Goal: Task Accomplishment & Management: Complete application form

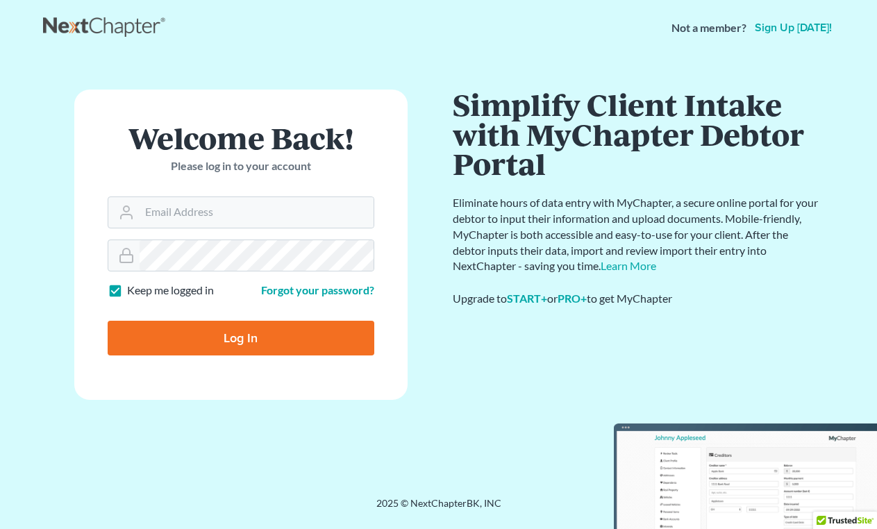
click at [0, 528] on nordpass-portal at bounding box center [0, 529] width 0 height 0
type input "megan@hayeslawvt.com"
type input "Thinking..."
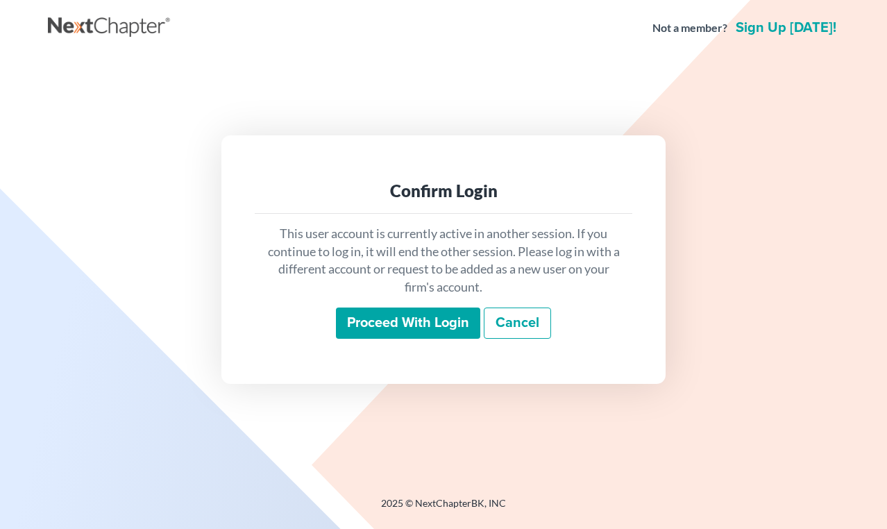
click at [426, 323] on input "Proceed with login" at bounding box center [408, 324] width 144 height 32
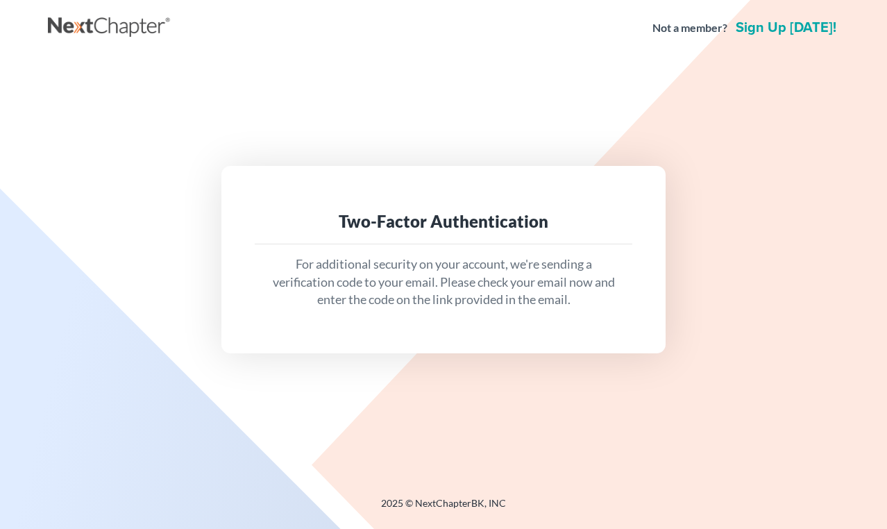
click at [823, 270] on div "Two-Factor Authentication For additional security on your account, we're sendin…" at bounding box center [443, 259] width 777 height 187
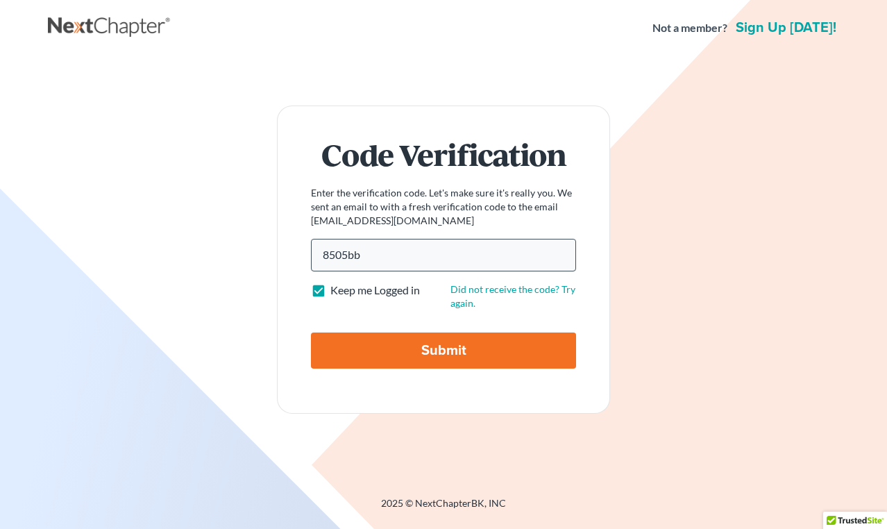
type input "8505bb"
click at [311, 333] on input "Submit" at bounding box center [443, 351] width 265 height 36
type input "Thinking..."
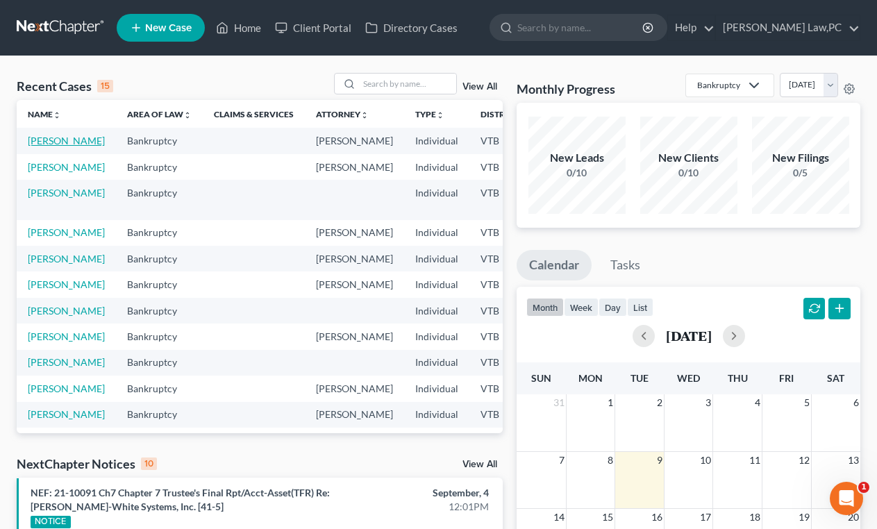
click at [45, 144] on link "Meeks, Rosemary" at bounding box center [66, 141] width 77 height 12
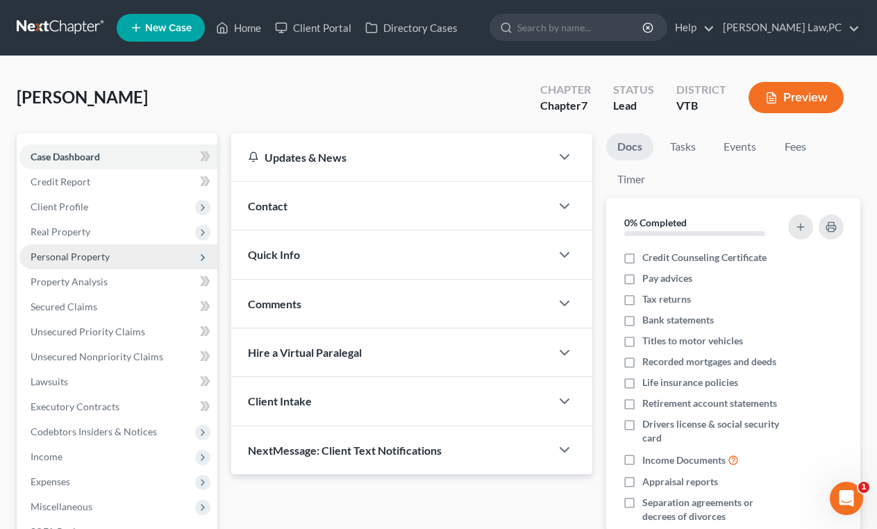
click at [75, 253] on span "Personal Property" at bounding box center [70, 257] width 79 height 12
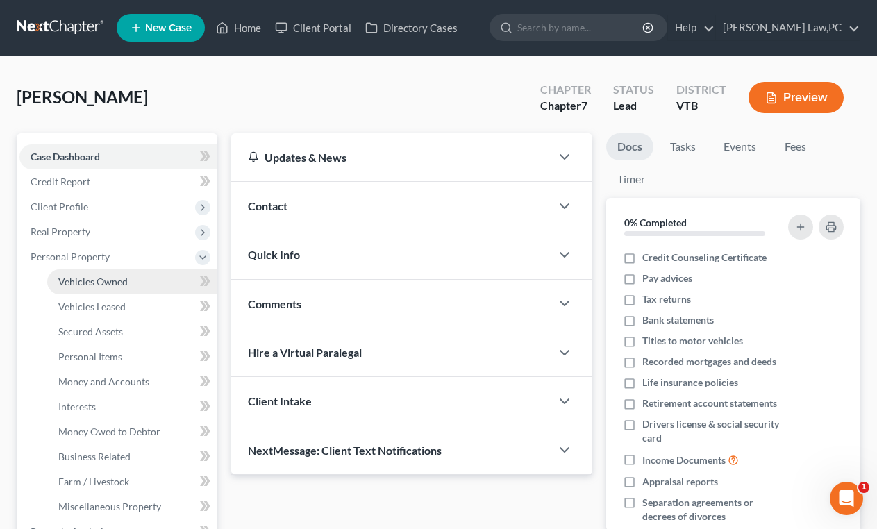
click at [98, 287] on link "Vehicles Owned" at bounding box center [132, 281] width 170 height 25
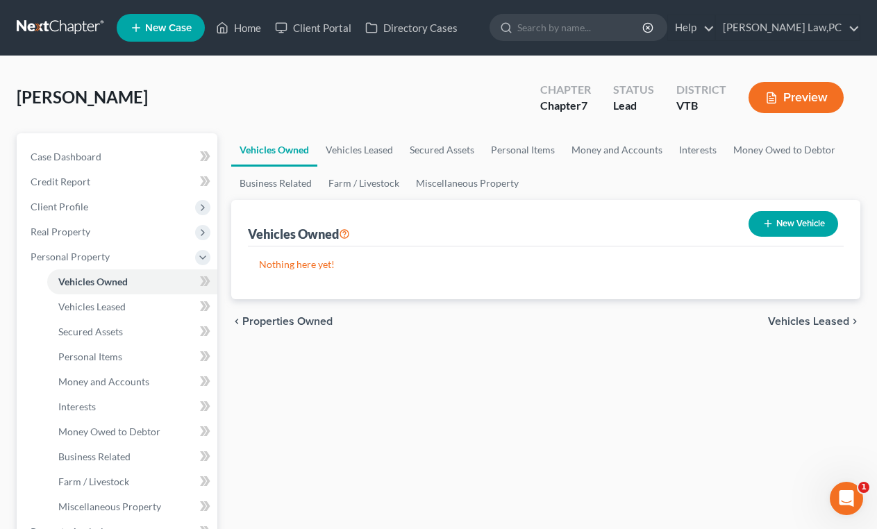
click at [814, 217] on button "New Vehicle" at bounding box center [793, 224] width 90 height 26
select select "0"
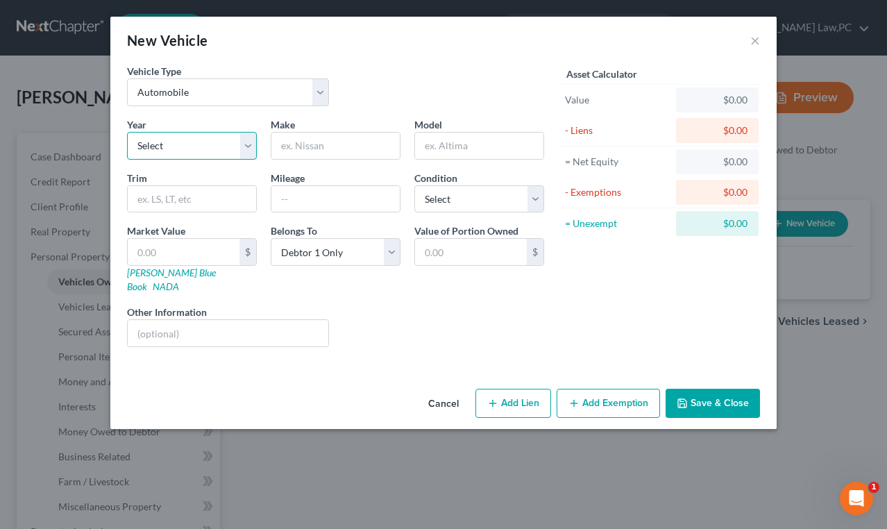
click at [192, 146] on select "Select 2026 2025 2024 2023 2022 2021 2020 2019 2018 2017 2016 2015 2014 2013 20…" at bounding box center [192, 146] width 130 height 28
select select "3"
click at [127, 132] on select "Select 2026 2025 2024 2023 2022 2021 2020 2019 2018 2017 2016 2015 2014 2013 20…" at bounding box center [192, 146] width 130 height 28
click at [344, 137] on input "text" at bounding box center [335, 146] width 128 height 26
type input "Subaru"
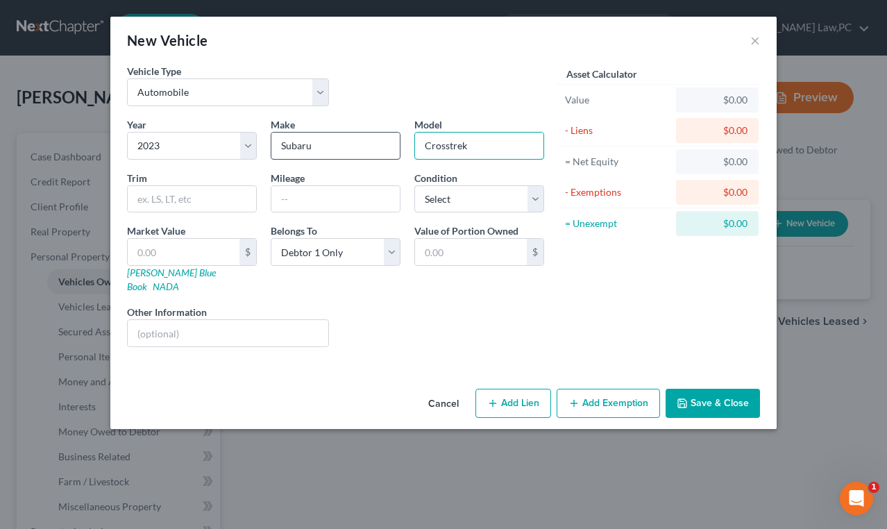
type input "Crosstrek"
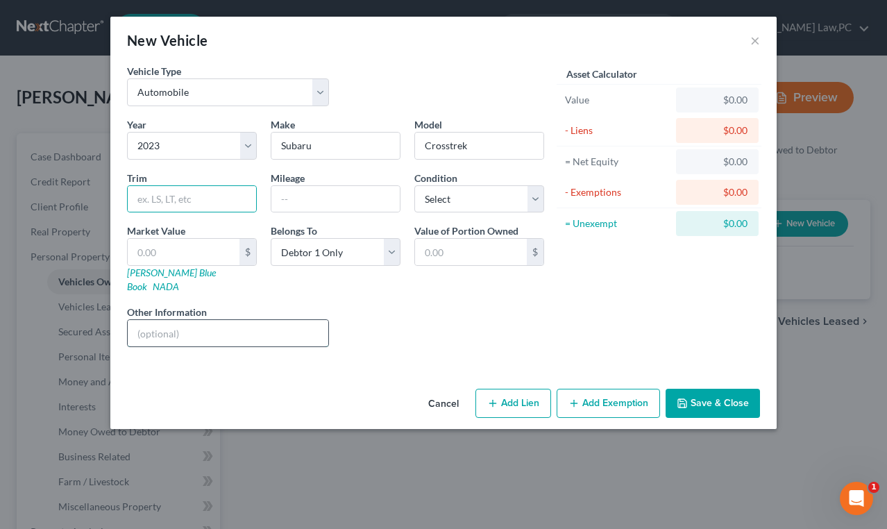
click at [221, 320] on input "text" at bounding box center [228, 333] width 201 height 26
click at [185, 189] on input "text" at bounding box center [192, 199] width 128 height 26
click at [455, 194] on select "Select Excellent Very Good Good Fair Poor" at bounding box center [479, 199] width 130 height 28
click at [593, 267] on div "Asset Calculator Value $0.00 - Liens $0.00 = Net Equity $0.00 - Exemptions $0.0…" at bounding box center [659, 211] width 216 height 294
click at [244, 326] on input "text" at bounding box center [228, 333] width 201 height 26
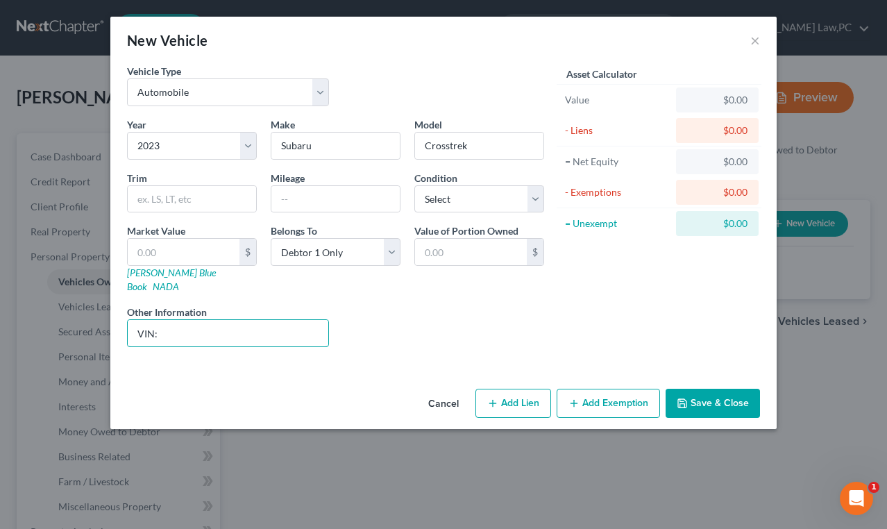
paste input "jf2gtaec1ph315062"
click at [164, 320] on input "VIN: jf2gtaec1ph315062" at bounding box center [228, 333] width 201 height 26
click at [297, 320] on input "VIN: JF2GTAEC1PH315062" at bounding box center [228, 333] width 201 height 26
type input "VIN: JF2GTAEC1PH315062"
click at [373, 307] on div "Liens Select" at bounding box center [444, 326] width 216 height 42
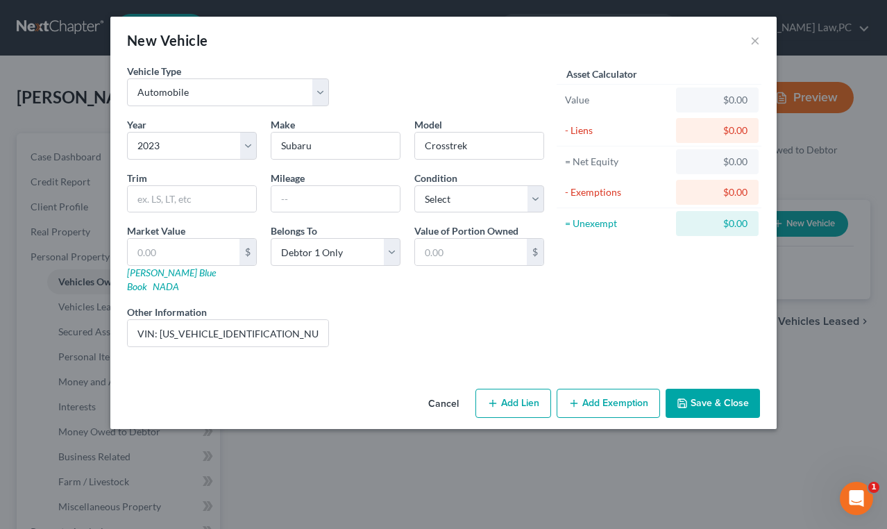
click at [535, 389] on button "Add Lien" at bounding box center [514, 403] width 76 height 29
select select "0"
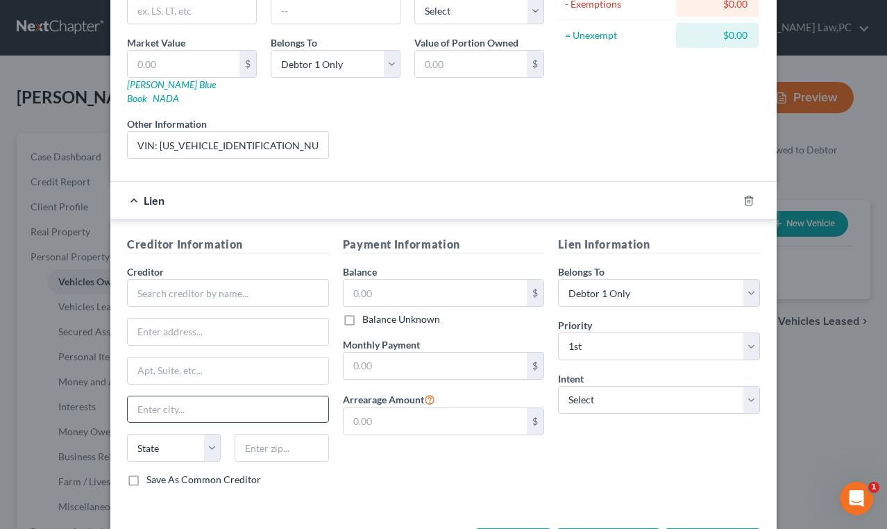
scroll to position [230, 0]
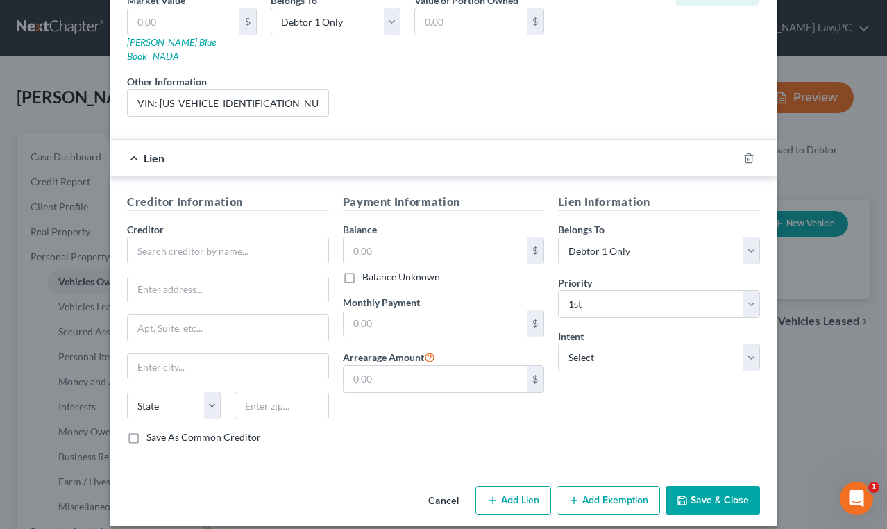
click at [218, 222] on div "Creditor *" at bounding box center [228, 243] width 202 height 42
click at [215, 237] on input "text" at bounding box center [228, 251] width 202 height 28
type input "Subaru Motor Finance"
click at [394, 237] on input "text" at bounding box center [436, 250] width 184 height 26
click at [458, 312] on input "text" at bounding box center [436, 323] width 184 height 26
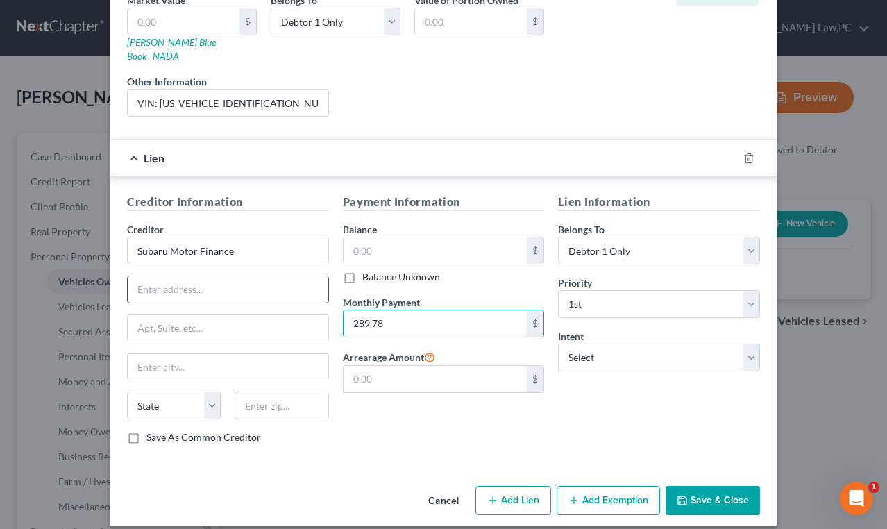
type input "289.78"
click at [183, 276] on input "text" at bounding box center [228, 289] width 201 height 26
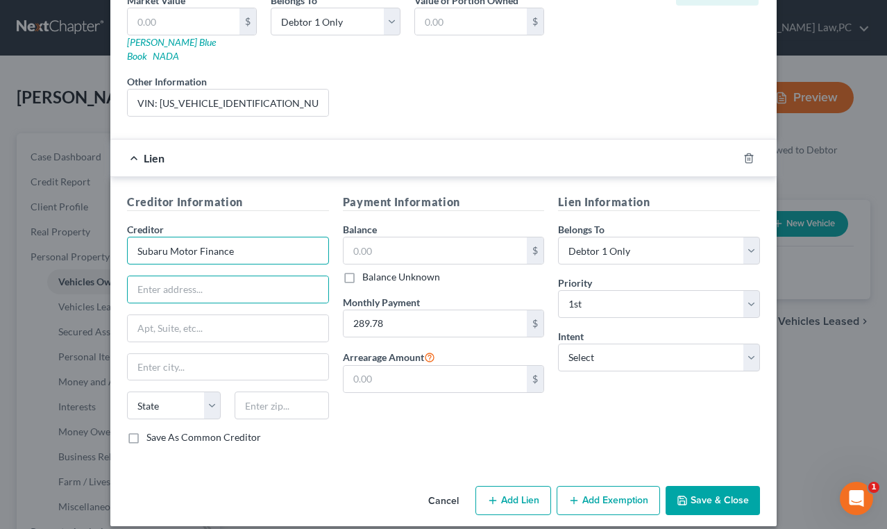
click at [234, 242] on input "Subaru Motor Finance" at bounding box center [228, 251] width 202 height 28
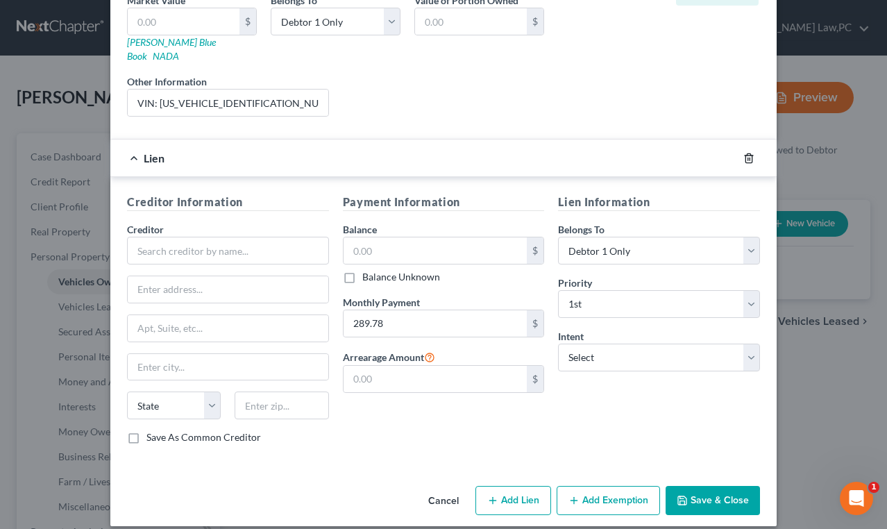
click at [746, 153] on icon "button" at bounding box center [749, 157] width 6 height 9
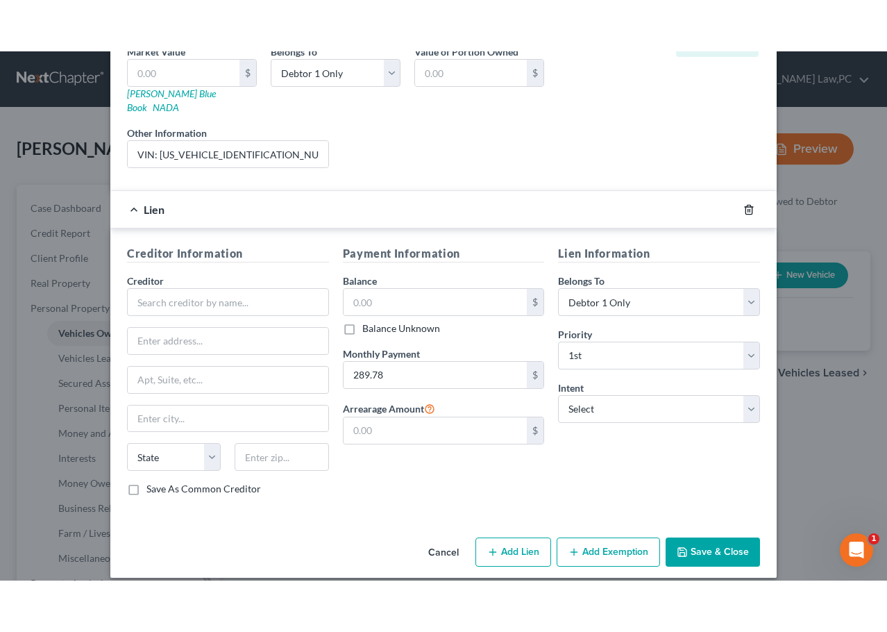
scroll to position [0, 0]
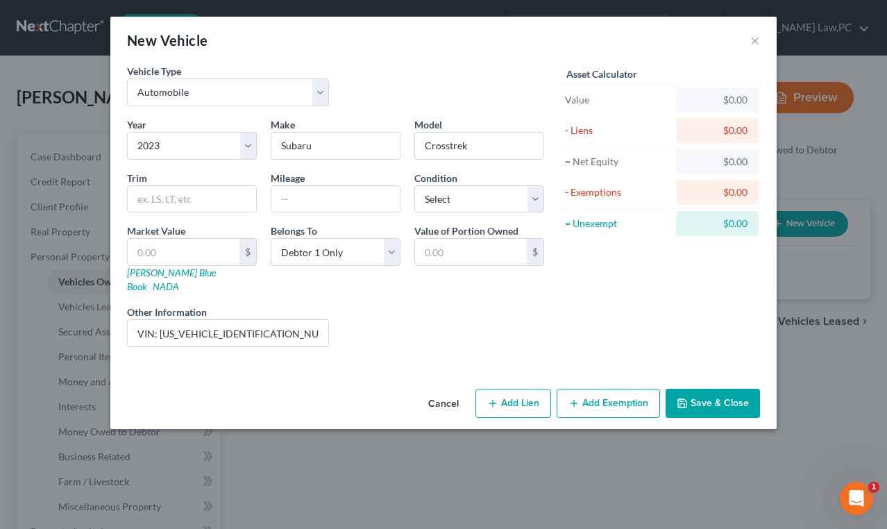
drag, startPoint x: 698, startPoint y: 394, endPoint x: 673, endPoint y: 324, distance: 74.4
click at [673, 324] on div "New Vehicle × Vehicle Type Select Automobile Truck Trailer Watercraft Aircraft …" at bounding box center [443, 223] width 666 height 412
click at [732, 389] on button "Save & Close" at bounding box center [713, 403] width 94 height 29
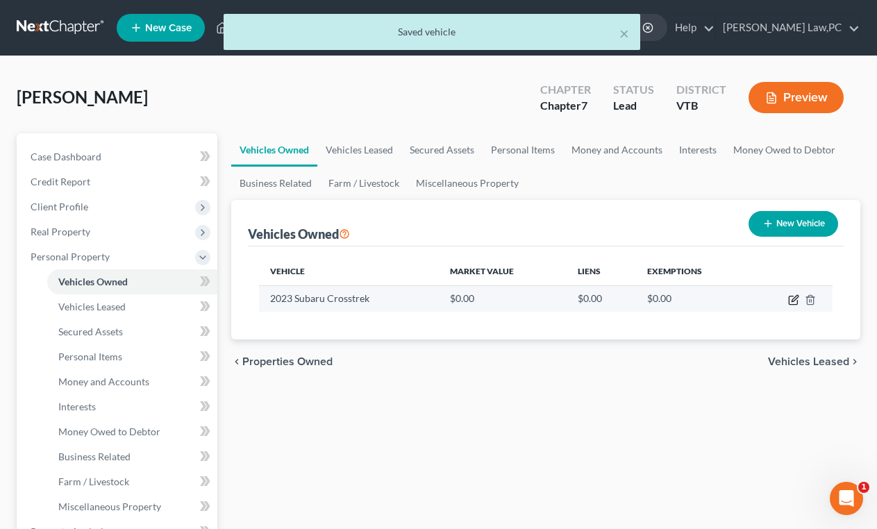
click at [797, 302] on icon "button" at bounding box center [793, 300] width 8 height 8
select select "0"
select select "3"
select select "0"
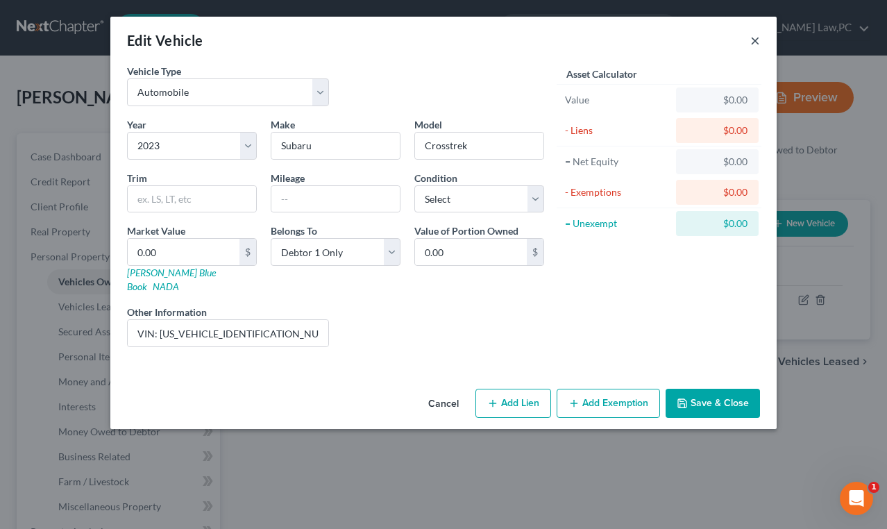
click at [757, 42] on button "×" at bounding box center [755, 40] width 10 height 17
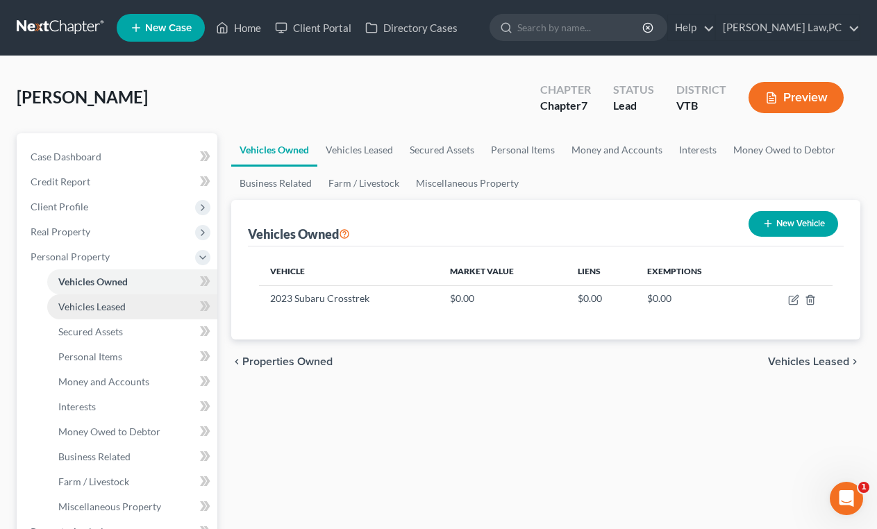
click at [121, 314] on link "Vehicles Leased" at bounding box center [132, 306] width 170 height 25
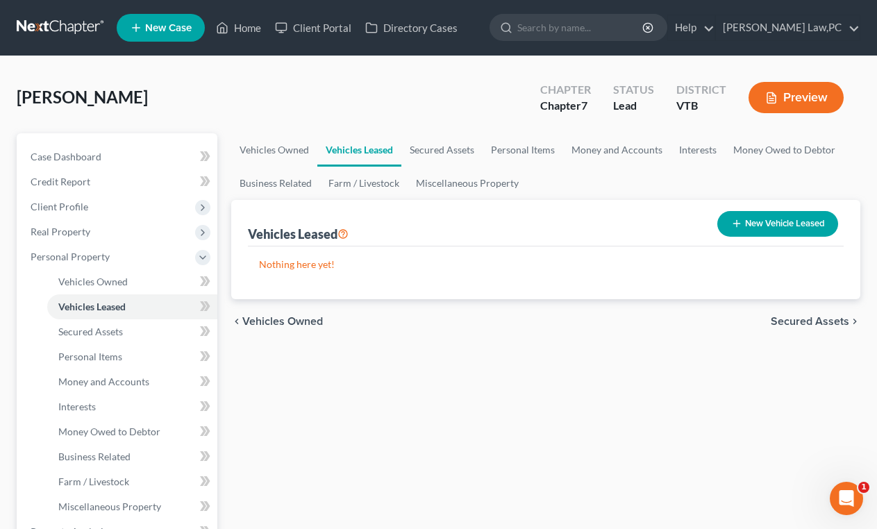
click at [822, 211] on button "New Vehicle Leased" at bounding box center [777, 224] width 121 height 26
select select "0"
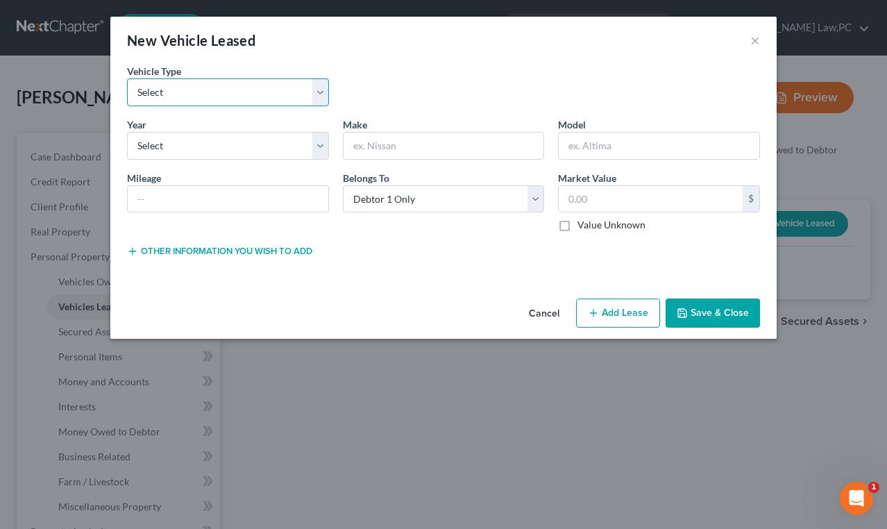
click at [225, 90] on select "Select Automobile Truck Trailer Watercraft Aircraft Motor Home Atv Other Vehicle" at bounding box center [228, 92] width 202 height 28
select select "0"
click at [127, 78] on select "Select Automobile Truck Trailer Watercraft Aircraft Motor Home Atv Other Vehicle" at bounding box center [228, 92] width 202 height 28
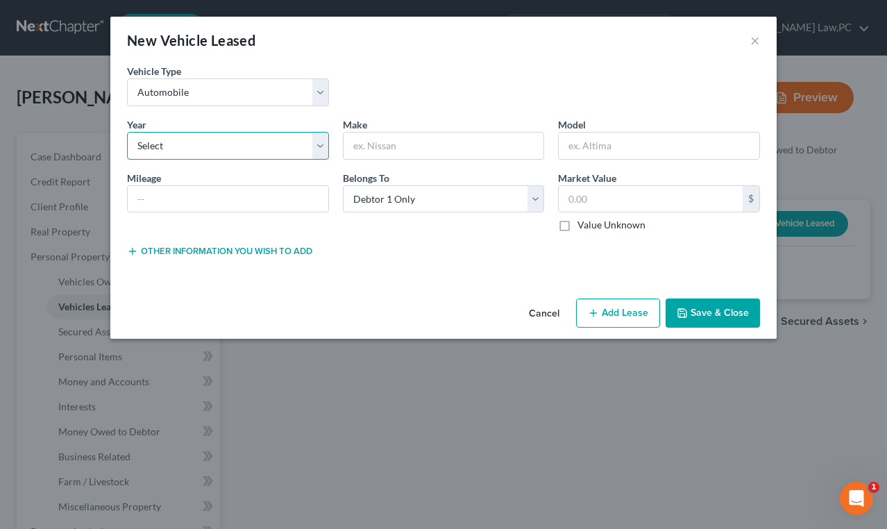
click at [217, 153] on select "Select 2026 2025 2024 2023 2022 2021 2020 2019 2018 2017 2016 2015 2014 2013 20…" at bounding box center [228, 146] width 202 height 28
select select "3"
click at [127, 132] on select "Select 2026 2025 2024 2023 2022 2021 2020 2019 2018 2017 2016 2015 2014 2013 20…" at bounding box center [228, 146] width 202 height 28
click at [249, 235] on div "Year * Select 2026 2025 2024 2023 2022 2021 2020 2019 2018 2017 2016 2015 2014 …" at bounding box center [443, 180] width 647 height 126
click at [253, 251] on button "Other information you wish to add" at bounding box center [219, 251] width 185 height 11
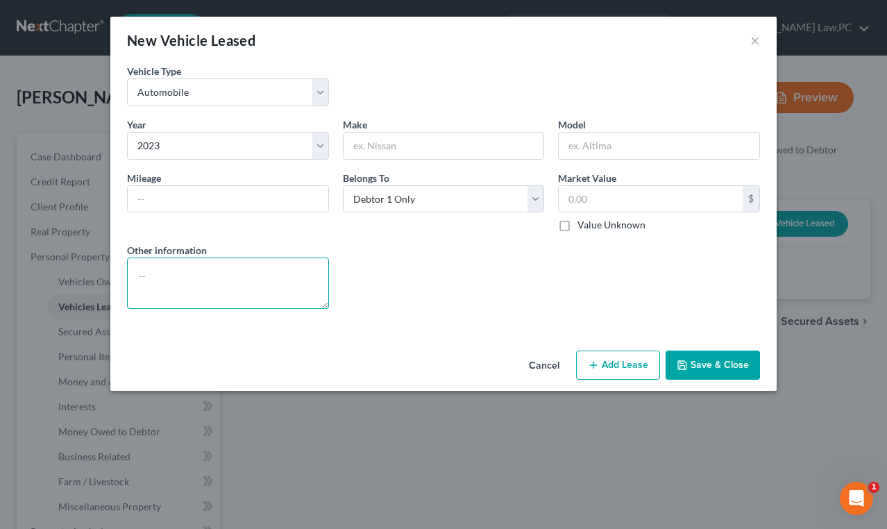
click at [259, 278] on textarea at bounding box center [228, 283] width 202 height 51
paste textarea "Subaru Motor Finance"
type textarea "VIN:"
drag, startPoint x: 707, startPoint y: 367, endPoint x: 416, endPoint y: 151, distance: 362.4
click at [424, 177] on div "New Vehicle Leased × Vehicle Type * Select Automobile Truck Trailer Watercraft …" at bounding box center [443, 204] width 666 height 374
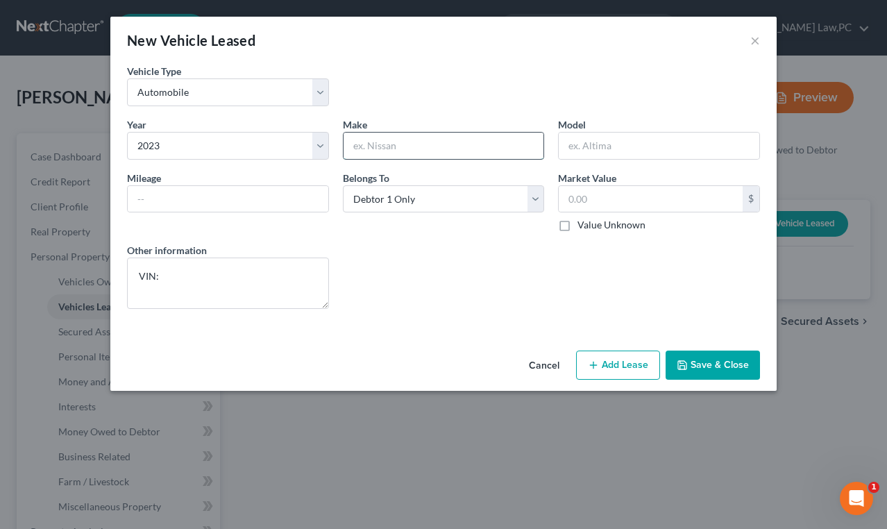
click at [416, 148] on input "text" at bounding box center [444, 146] width 201 height 26
type input "Subaru"
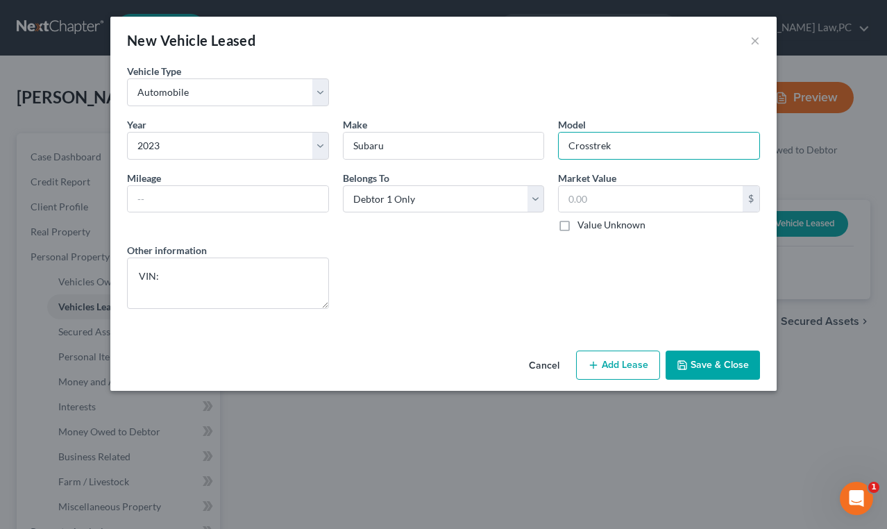
type input "Crosstrek"
click at [691, 220] on div "Value Unknown" at bounding box center [659, 225] width 202 height 14
click at [696, 370] on button "Save & Close" at bounding box center [713, 365] width 94 height 29
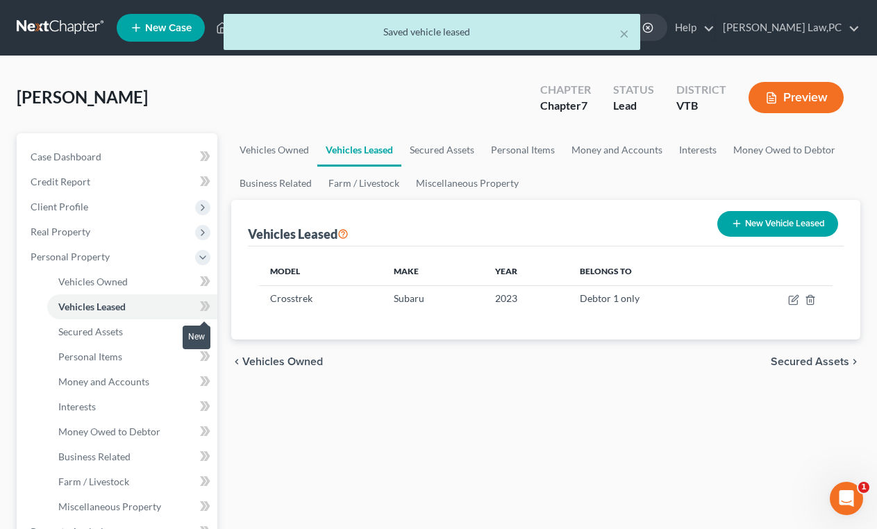
click at [204, 303] on icon at bounding box center [203, 306] width 6 height 10
click at [189, 278] on link "Vehicles Owned" at bounding box center [132, 281] width 170 height 25
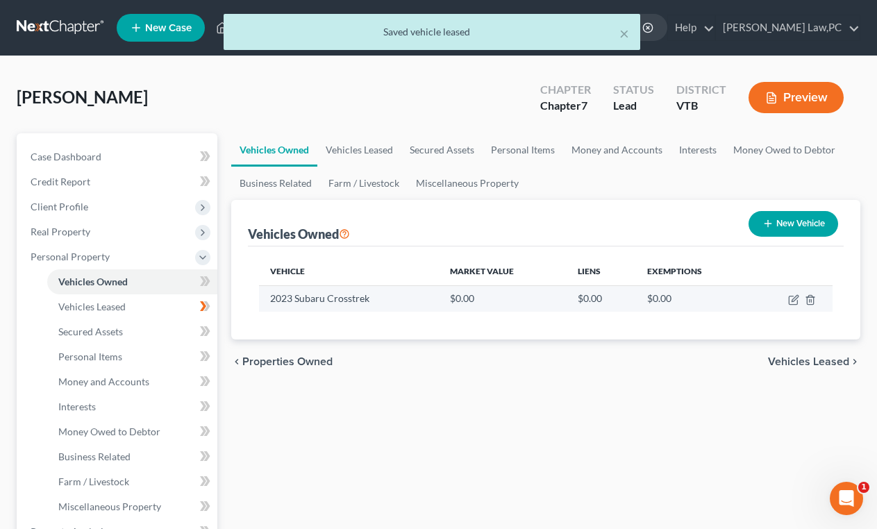
click at [400, 299] on td "2023 Subaru Crosstrek" at bounding box center [349, 298] width 180 height 26
click at [793, 299] on icon "button" at bounding box center [794, 298] width 6 height 6
select select "0"
select select "3"
select select "0"
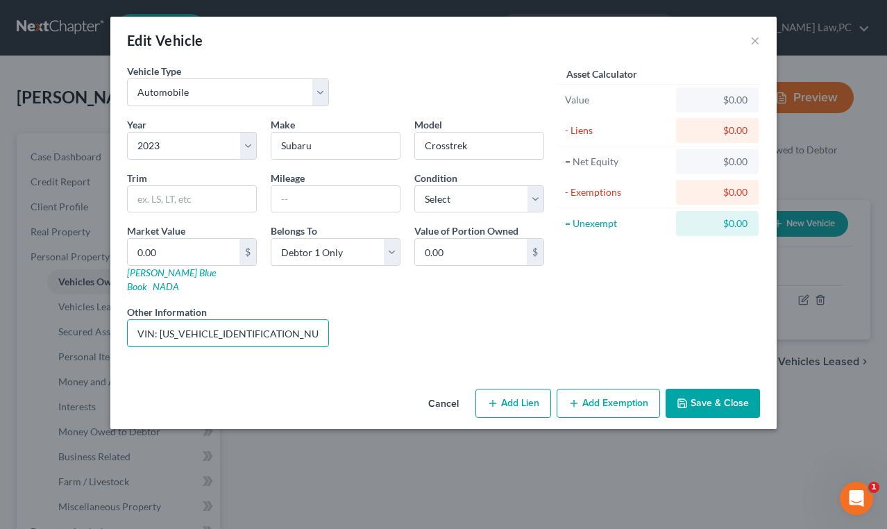
drag, startPoint x: 304, startPoint y: 321, endPoint x: 14, endPoint y: 301, distance: 290.9
click at [14, 301] on div "Edit Vehicle × Vehicle Type Select Automobile Truck Trailer Watercraft Aircraft…" at bounding box center [443, 264] width 887 height 529
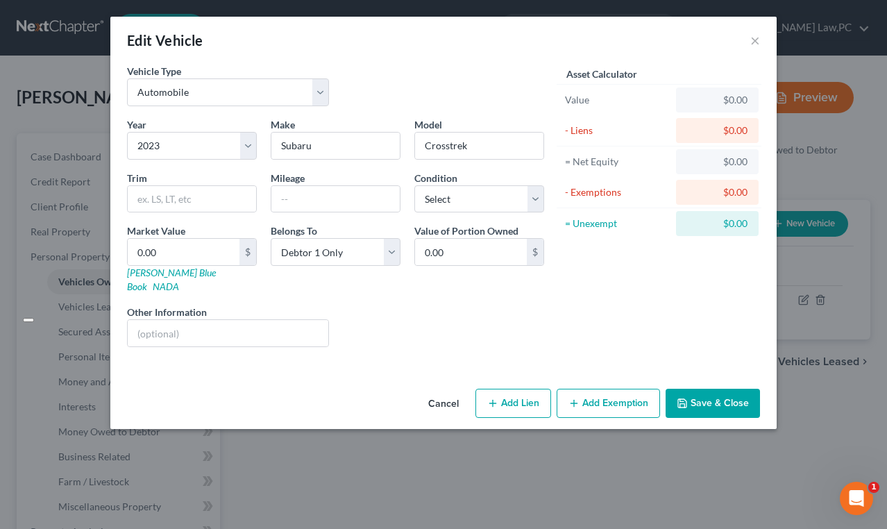
click at [701, 389] on button "Save & Close" at bounding box center [713, 403] width 94 height 29
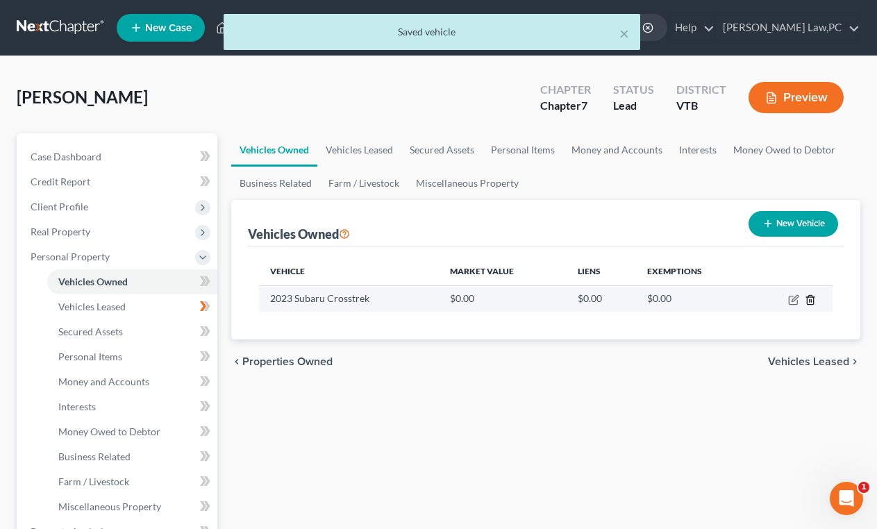
click at [812, 299] on td at bounding box center [791, 298] width 83 height 26
click at [811, 301] on line "button" at bounding box center [811, 300] width 0 height 3
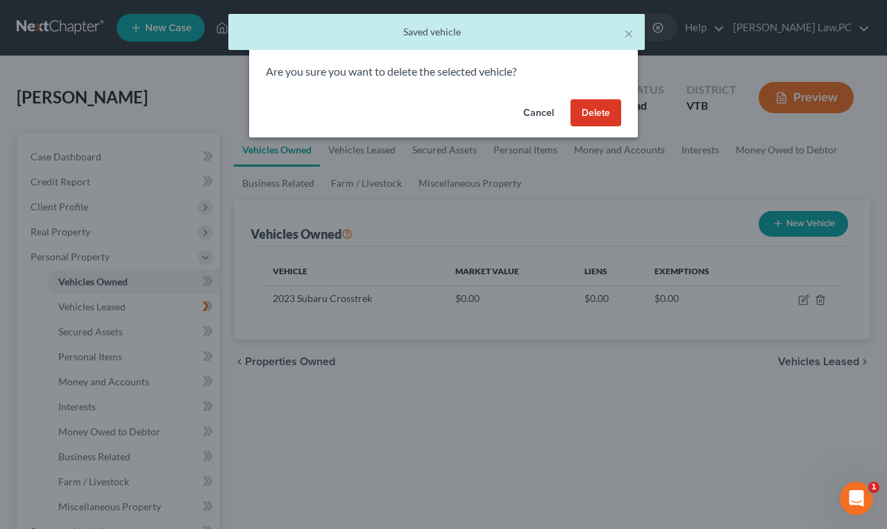
click at [610, 111] on button "Delete" at bounding box center [596, 113] width 51 height 28
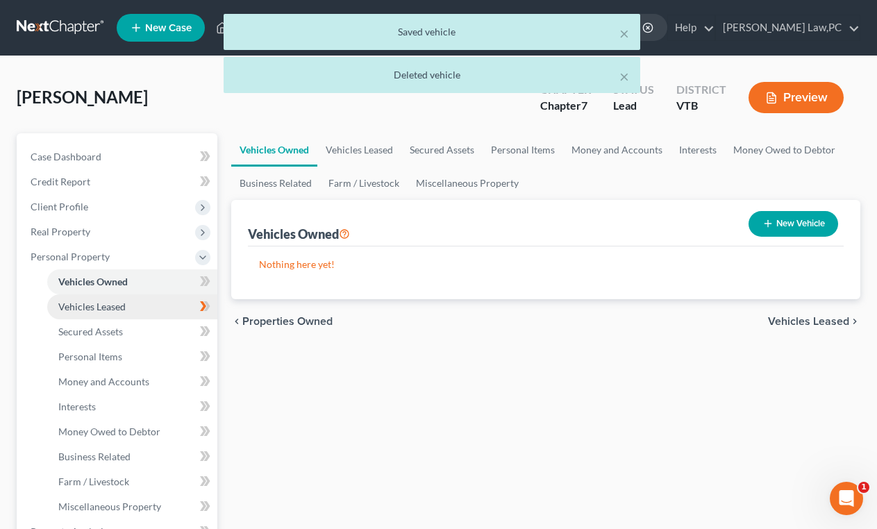
click at [128, 303] on link "Vehicles Leased" at bounding box center [132, 306] width 170 height 25
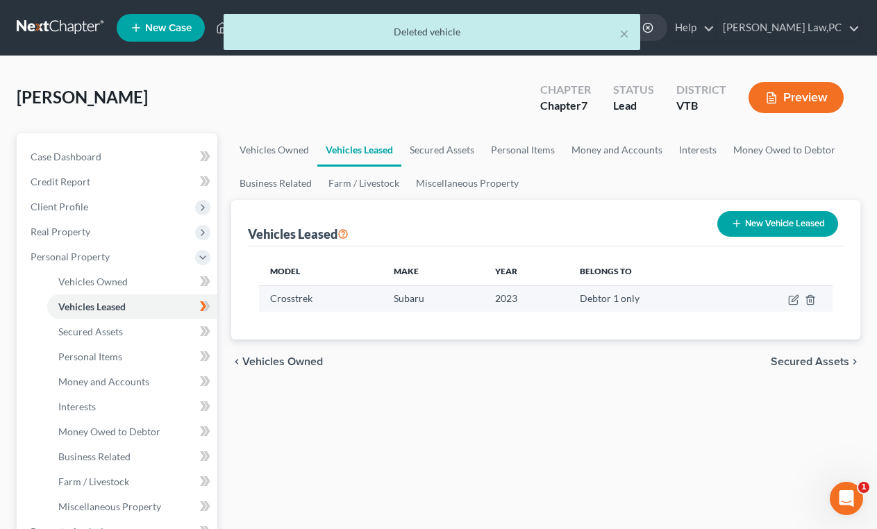
click at [788, 306] on td at bounding box center [779, 298] width 106 height 26
click at [791, 301] on icon "button" at bounding box center [793, 299] width 11 height 11
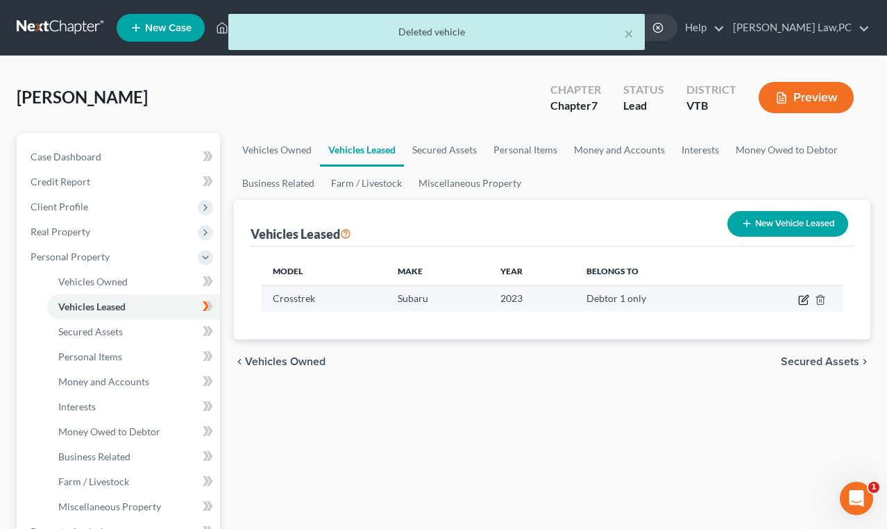
select select "0"
select select "3"
select select "0"
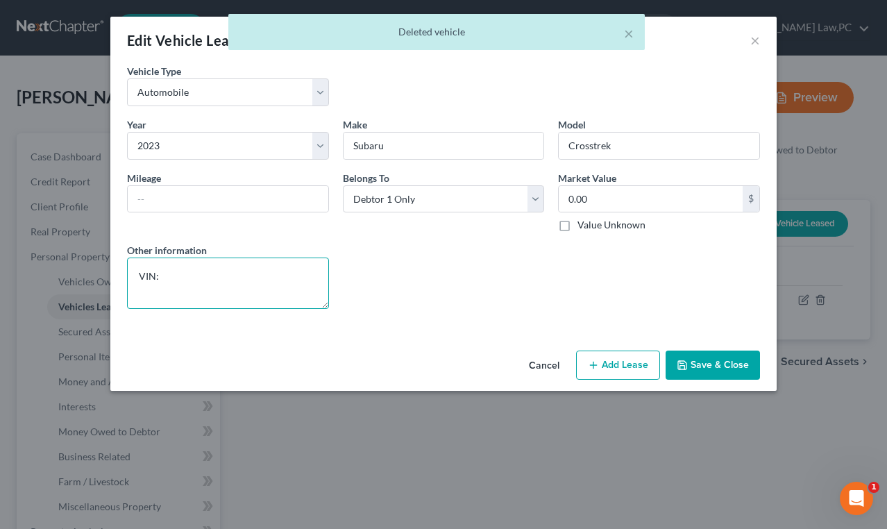
click at [244, 275] on textarea "VIN:" at bounding box center [228, 283] width 202 height 51
drag, startPoint x: 244, startPoint y: 275, endPoint x: -190, endPoint y: 233, distance: 435.9
click at [0, 233] on html "Home New Case Client Portal Directory Cases Hayes Law,PC megan@hayeslawvt.com M…" at bounding box center [443, 494] width 887 height 988
paste textarea "JF2GTAEC1PH315062"
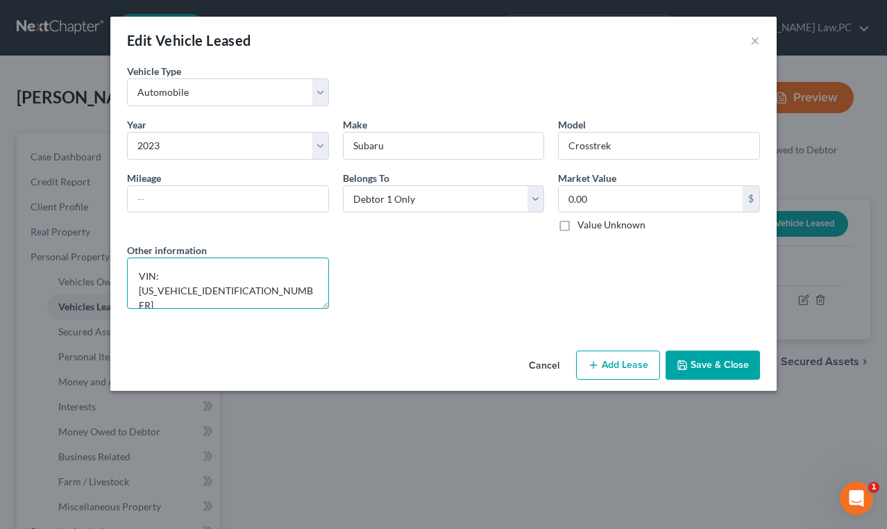
type textarea "VIN: JF2GTAEC1PH315062"
click at [419, 287] on div "Lease Select" at bounding box center [444, 276] width 216 height 66
click at [751, 367] on button "Save & Close" at bounding box center [713, 365] width 94 height 29
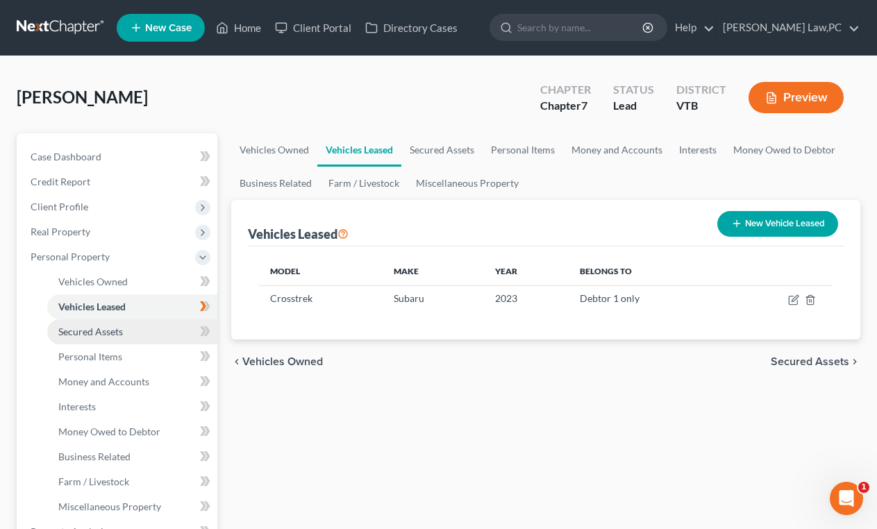
click at [105, 329] on span "Secured Assets" at bounding box center [90, 332] width 65 height 12
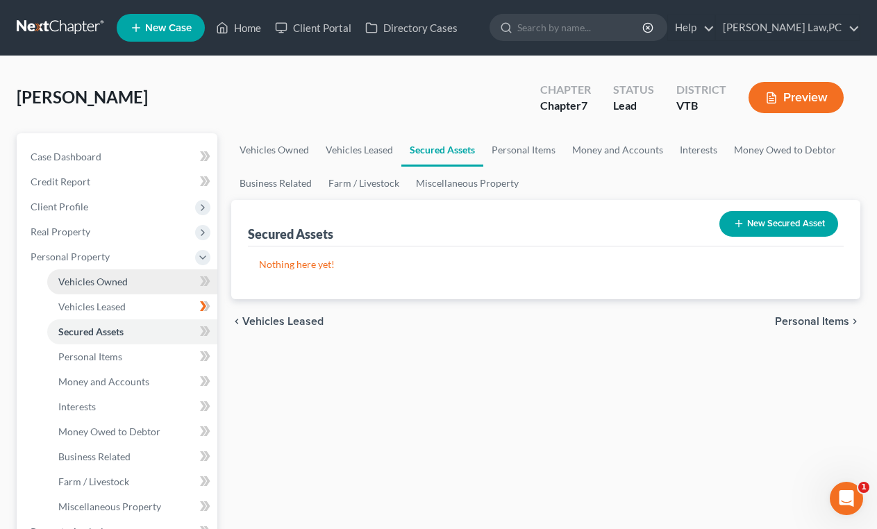
click at [121, 278] on span "Vehicles Owned" at bounding box center [92, 282] width 69 height 12
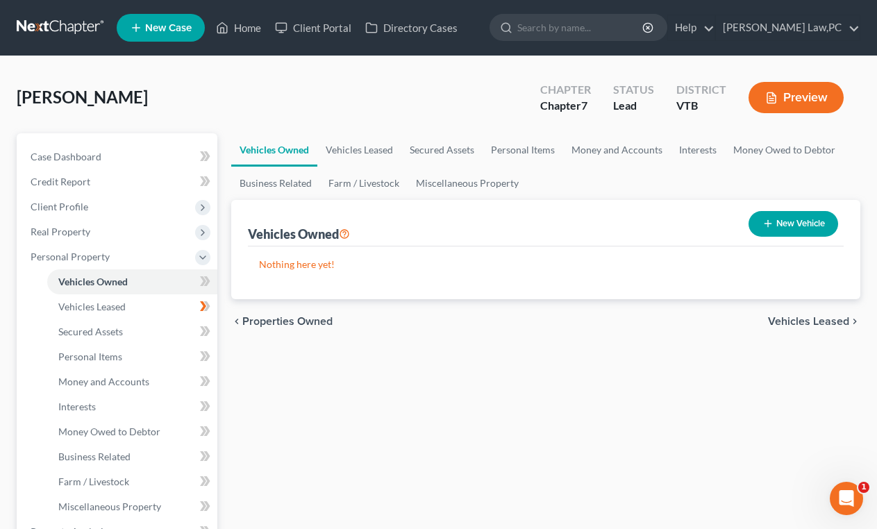
click at [769, 234] on button "New Vehicle" at bounding box center [793, 224] width 90 height 26
select select "0"
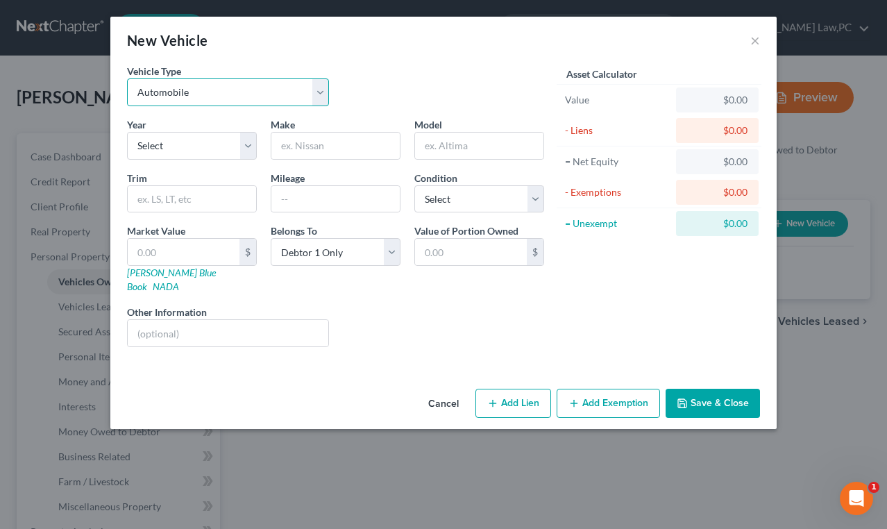
click at [169, 91] on select "Select Automobile Truck Trailer Watercraft Aircraft Motor Home Atv Other Vehicle" at bounding box center [228, 92] width 202 height 28
select select "2"
click at [127, 78] on select "Select Automobile Truck Trailer Watercraft Aircraft Motor Home Atv Other Vehicle" at bounding box center [228, 92] width 202 height 28
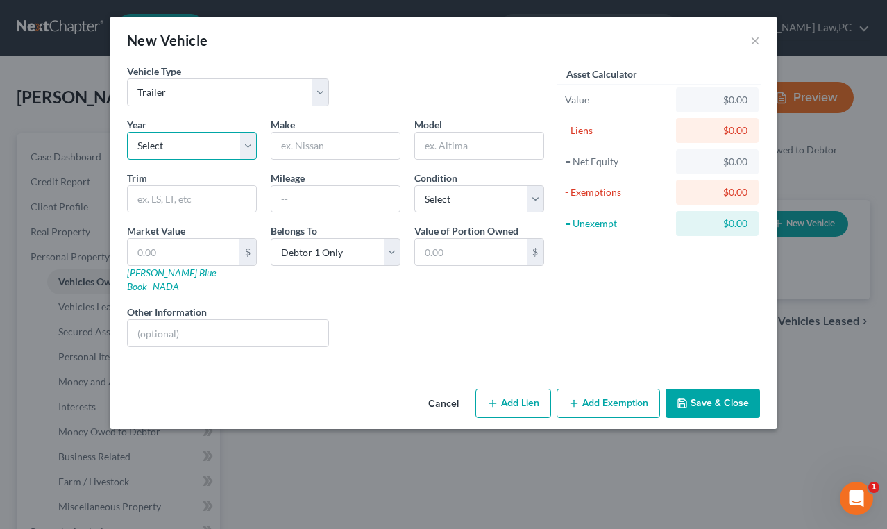
click at [195, 150] on select "Select 2026 2025 2024 2023 2022 2021 2020 2019 2018 2017 2016 2015 2014 2013 20…" at bounding box center [192, 146] width 130 height 28
select select "9"
click at [127, 132] on select "Select 2026 2025 2024 2023 2022 2021 2020 2019 2018 2017 2016 2015 2014 2013 20…" at bounding box center [192, 146] width 130 height 28
click at [308, 145] on input "text" at bounding box center [335, 146] width 128 height 26
click at [319, 146] on input "text" at bounding box center [335, 146] width 128 height 26
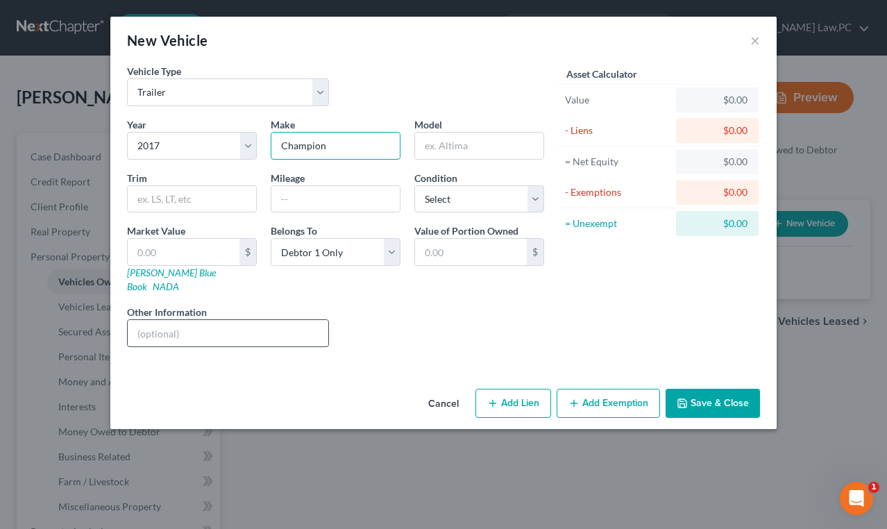
type input "Champion"
click at [251, 320] on input "text" at bounding box center [228, 333] width 201 height 26
click at [258, 320] on input "text" at bounding box center [228, 333] width 201 height 26
paste input "5ZT2FEJB1HL001624"
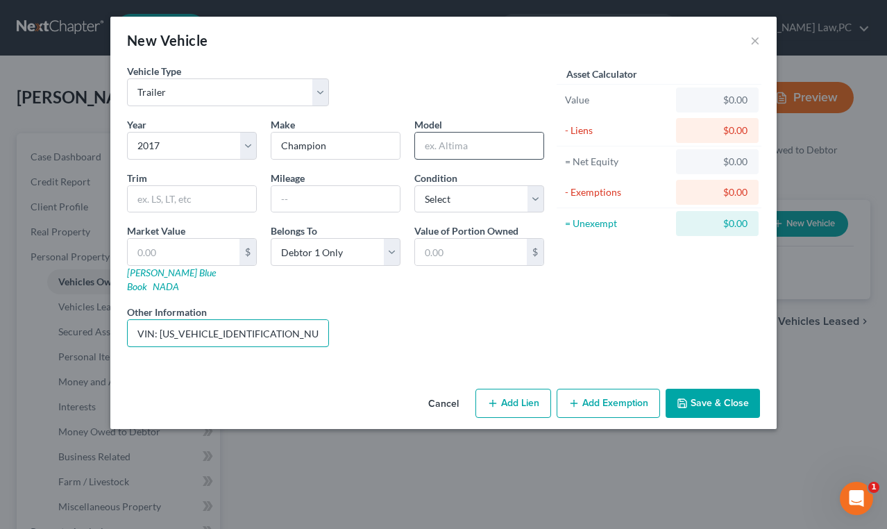
type input "VIN: 5ZT2FEJB1HL001624"
click at [511, 140] on input "text" at bounding box center [479, 146] width 128 height 26
type input "Forest River"
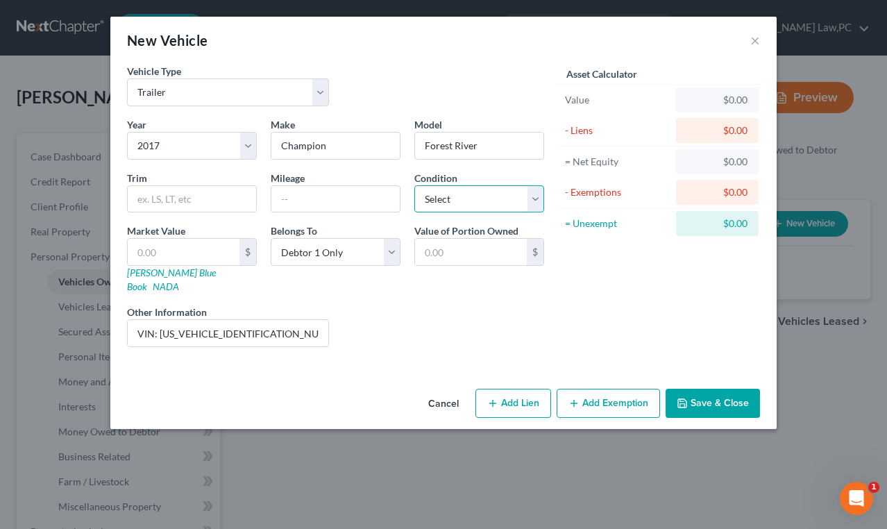
click at [509, 204] on select "Select Excellent Very Good Good Fair Poor" at bounding box center [479, 199] width 130 height 28
click at [534, 199] on select "Select Excellent Very Good Good Fair Poor" at bounding box center [479, 199] width 130 height 28
click at [708, 394] on button "Save & Close" at bounding box center [713, 403] width 94 height 29
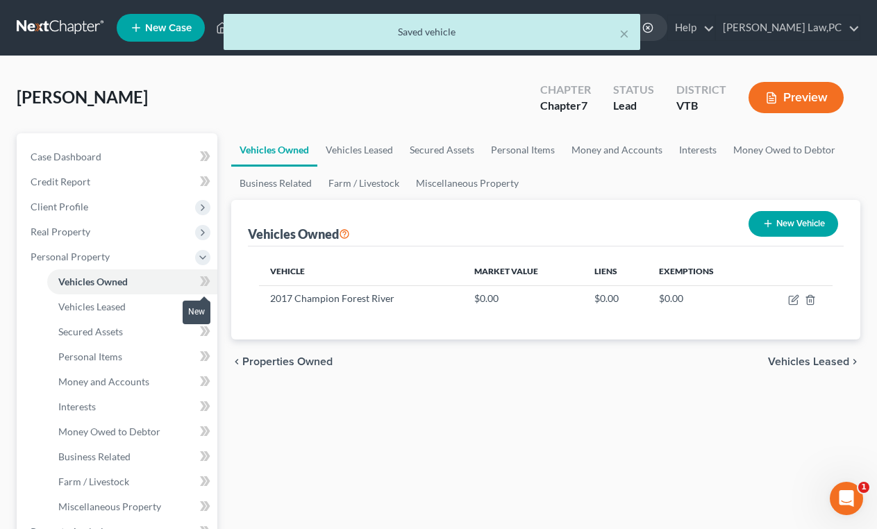
click at [209, 280] on icon at bounding box center [206, 281] width 6 height 10
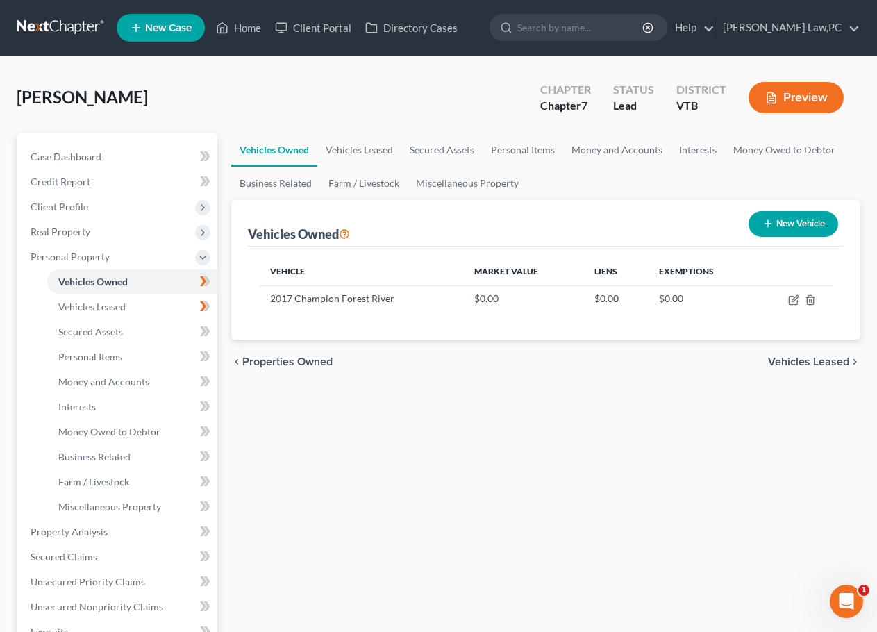
click at [584, 381] on div "chevron_left Properties Owned Vehicles Leased chevron_right" at bounding box center [545, 361] width 629 height 44
click at [364, 419] on div "Vehicles Owned Vehicles Leased Secured Assets Personal Items Money and Accounts…" at bounding box center [545, 534] width 643 height 802
click at [386, 439] on div "Vehicles Owned Vehicles Leased Secured Assets Personal Items Money and Accounts…" at bounding box center [545, 534] width 643 height 802
click at [202, 258] on polyline at bounding box center [203, 257] width 6 height 3
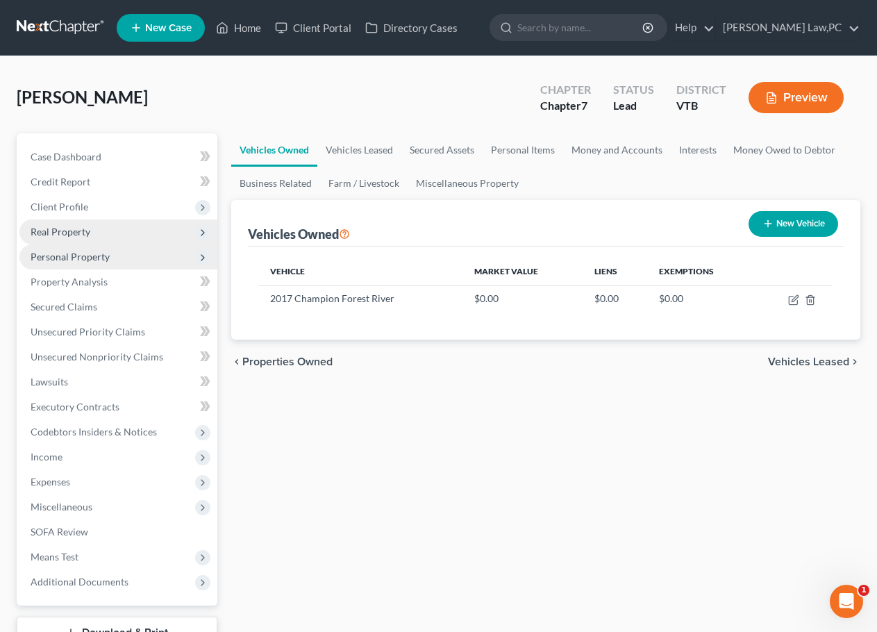
click at [202, 239] on icon at bounding box center [202, 232] width 15 height 15
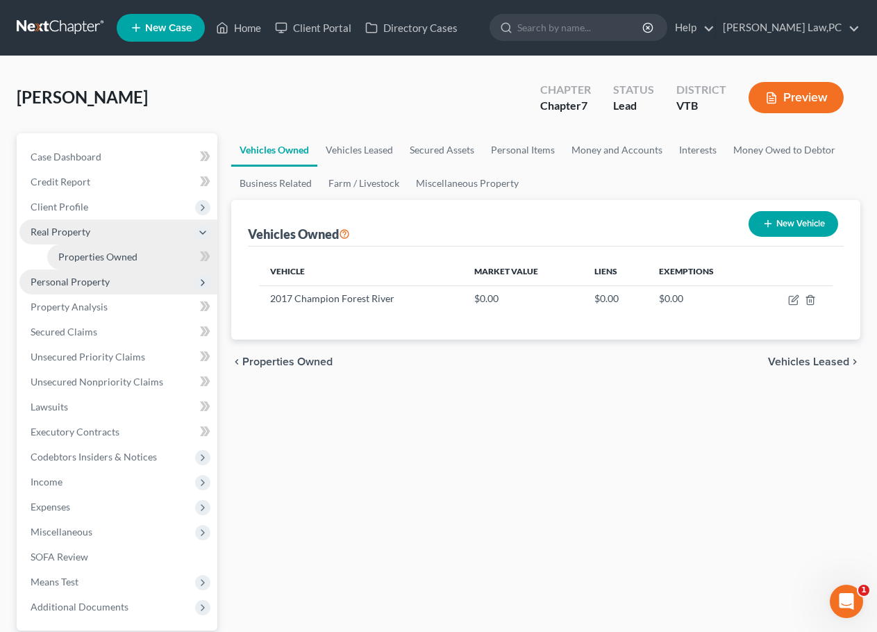
click at [101, 266] on link "Properties Owned" at bounding box center [132, 256] width 170 height 25
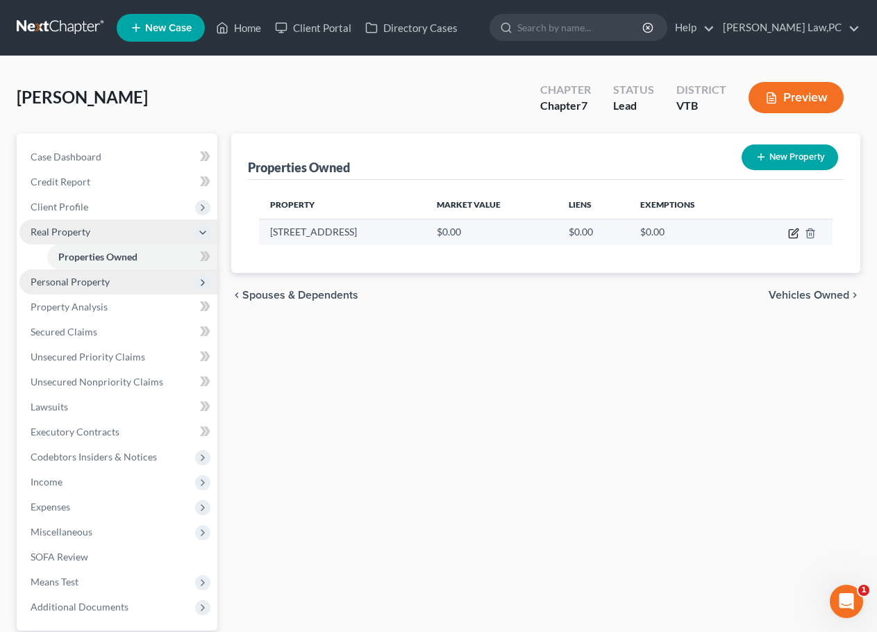
click at [797, 230] on icon "button" at bounding box center [793, 233] width 11 height 11
select select "49"
select select "8"
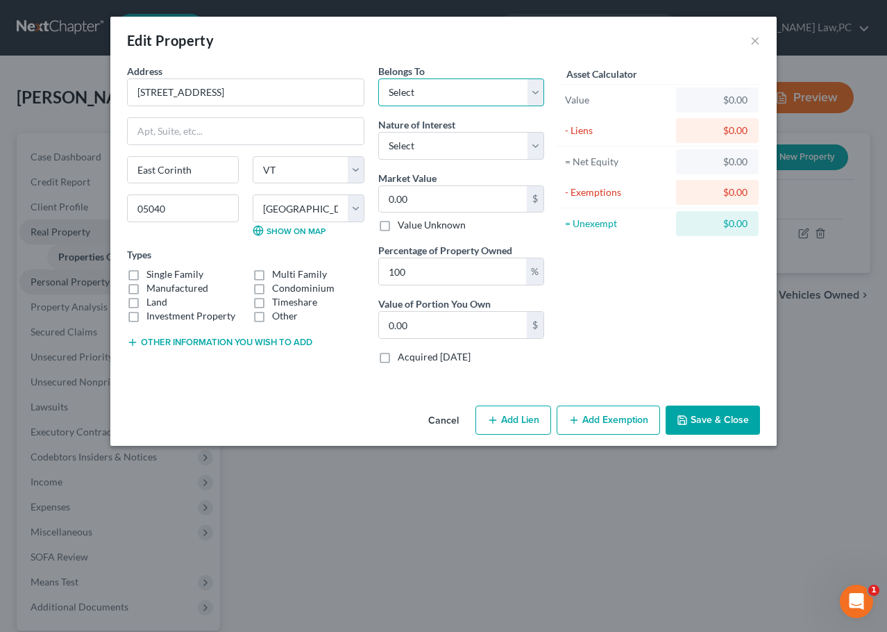
click at [470, 90] on select "Select Debtor 1 Only Debtor 2 Only Debtor 1 And Debtor 2 Only At Least One Of T…" at bounding box center [461, 92] width 166 height 28
select select "3"
click at [378, 78] on select "Select Debtor 1 Only Debtor 2 Only Debtor 1 And Debtor 2 Only At Least One Of T…" at bounding box center [461, 92] width 166 height 28
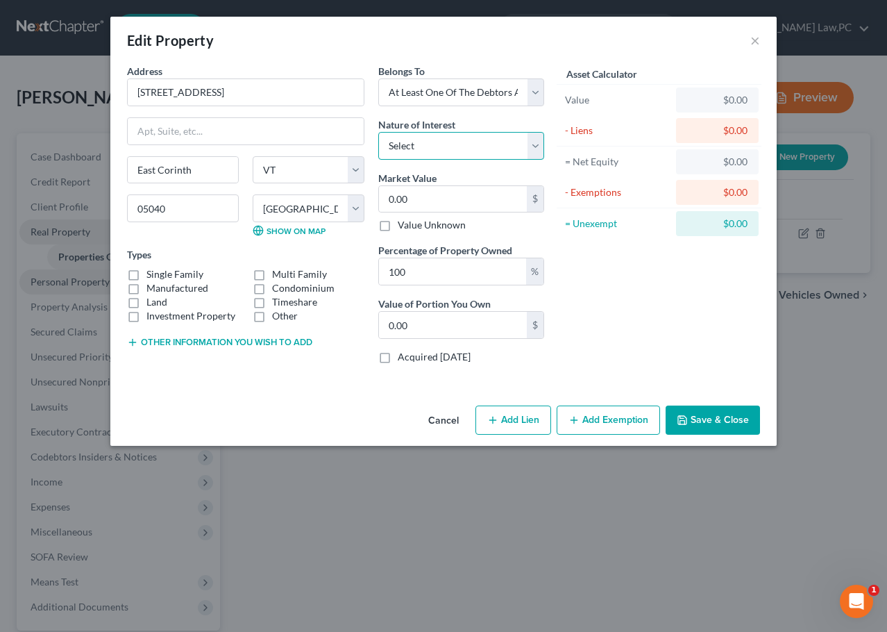
click at [455, 149] on select "Select Fee Simple Joint Tenant Life Estate Equitable Interest Future Interest T…" at bounding box center [461, 146] width 166 height 28
click at [378, 132] on select "Select Fee Simple Joint Tenant Life Estate Equitable Interest Future Interest T…" at bounding box center [461, 146] width 166 height 28
click at [472, 144] on select "Select Fee Simple Joint Tenant Life Estate Equitable Interest Future Interest T…" at bounding box center [461, 146] width 166 height 28
select select "5"
click at [378, 132] on select "Select Fee Simple Joint Tenant Life Estate Equitable Interest Future Interest T…" at bounding box center [461, 146] width 166 height 28
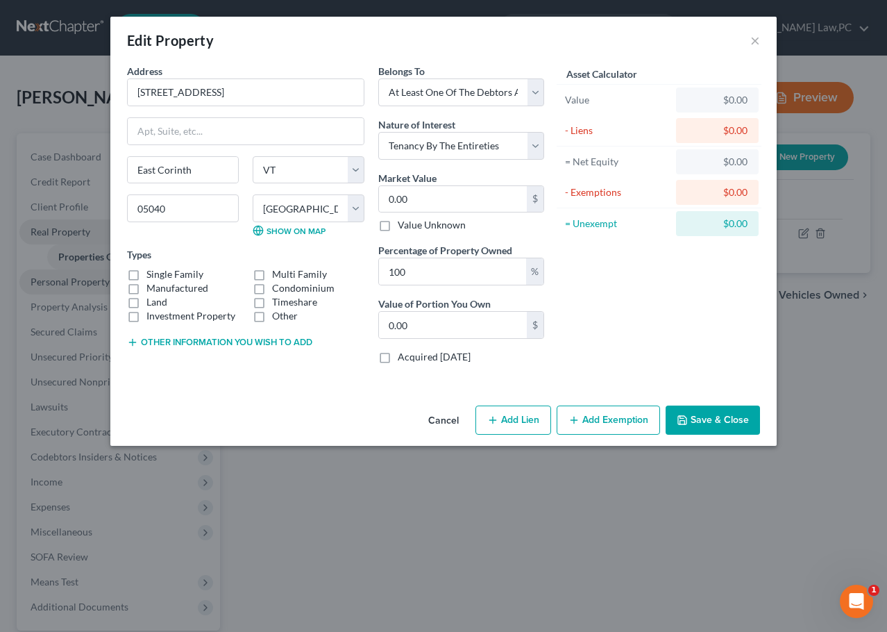
click at [616, 278] on div "Asset Calculator Value $0.00 - Liens $0.00 = Net Equity $0.00 - Exemptions $0.0…" at bounding box center [659, 219] width 216 height 311
click at [428, 90] on select "Select Debtor 1 Only Debtor 2 Only Debtor 1 And Debtor 2 Only At Least One Of T…" at bounding box center [461, 92] width 166 height 28
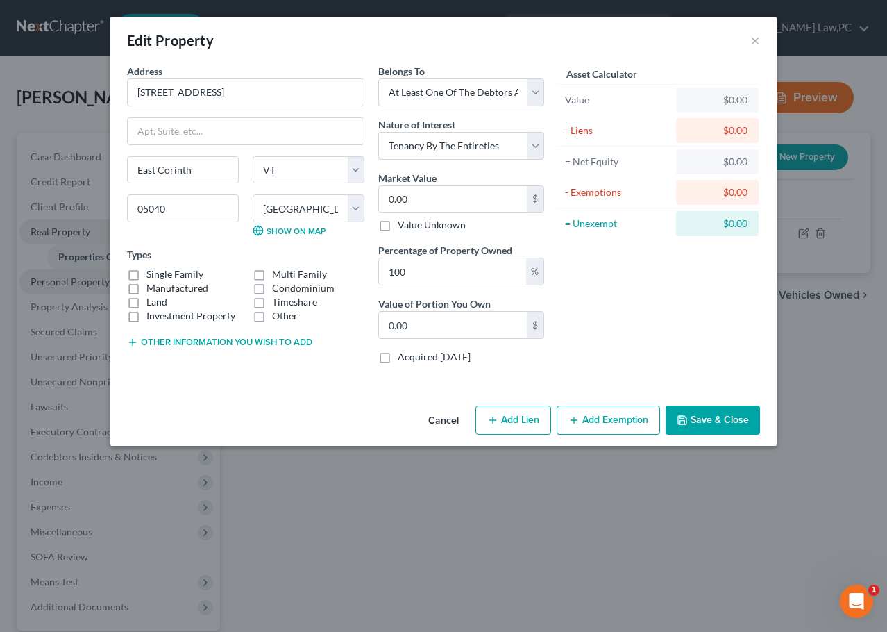
click at [622, 324] on div "Asset Calculator Value $0.00 - Liens $0.00 = Net Equity $0.00 - Exemptions $0.0…" at bounding box center [659, 219] width 216 height 311
